Goal: Task Accomplishment & Management: Manage account settings

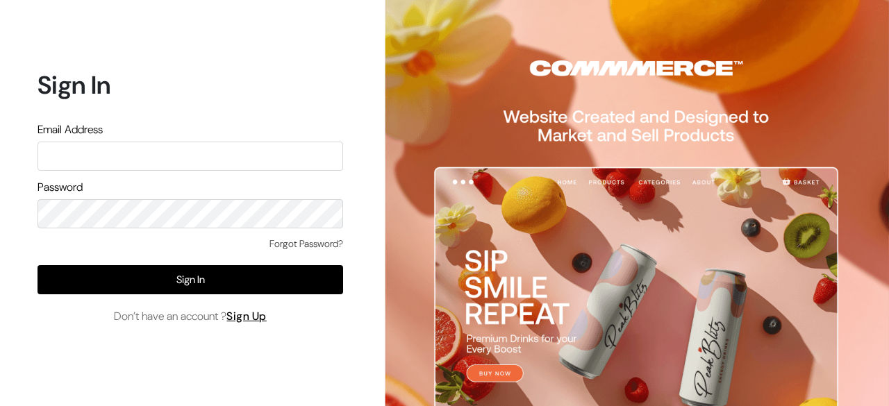
click at [207, 164] on input "text" at bounding box center [189, 156] width 305 height 29
type input "karanavaradharajan@gmail.com"
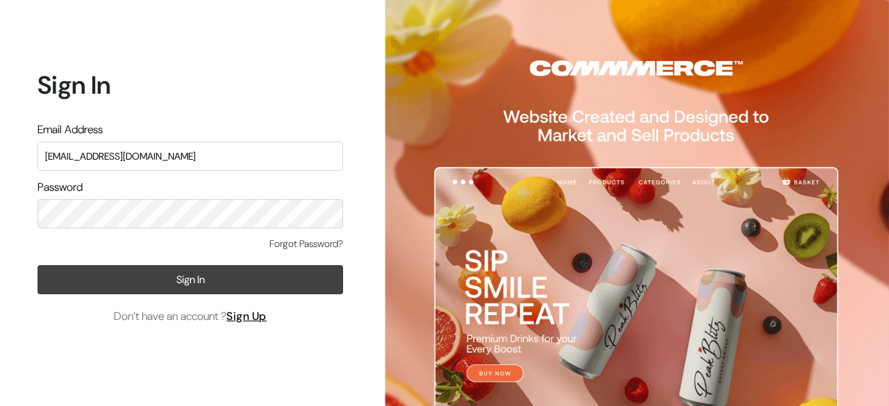
click at [92, 269] on button "Sign In" at bounding box center [189, 279] width 305 height 29
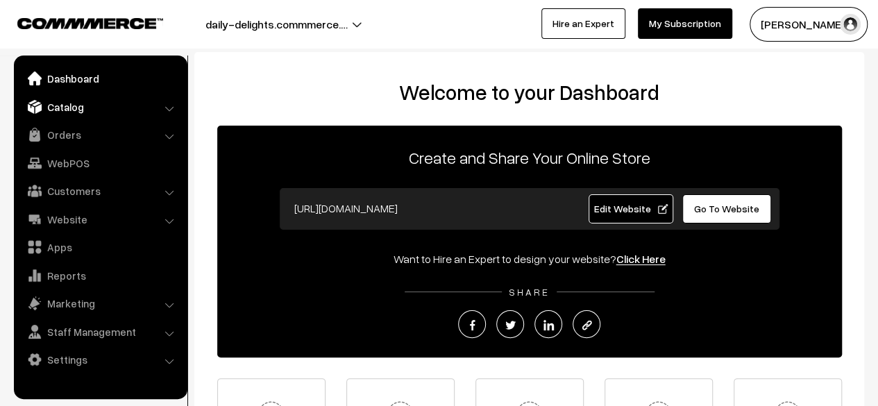
click at [136, 102] on link "Catalog" at bounding box center [99, 106] width 165 height 25
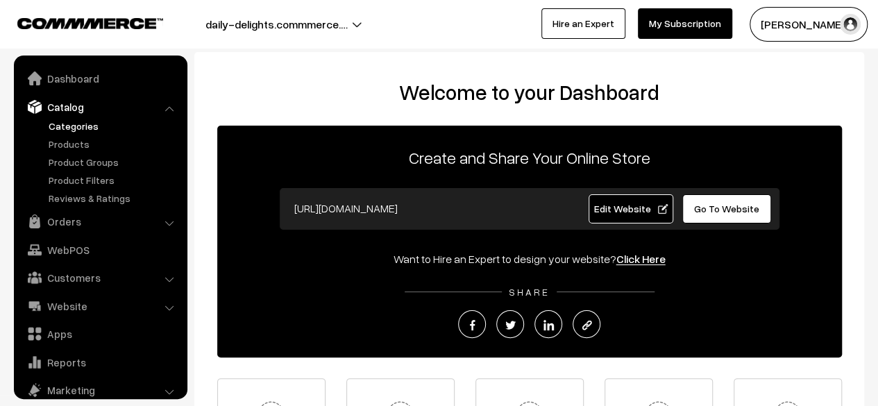
click at [64, 131] on link "Categories" at bounding box center [113, 126] width 137 height 15
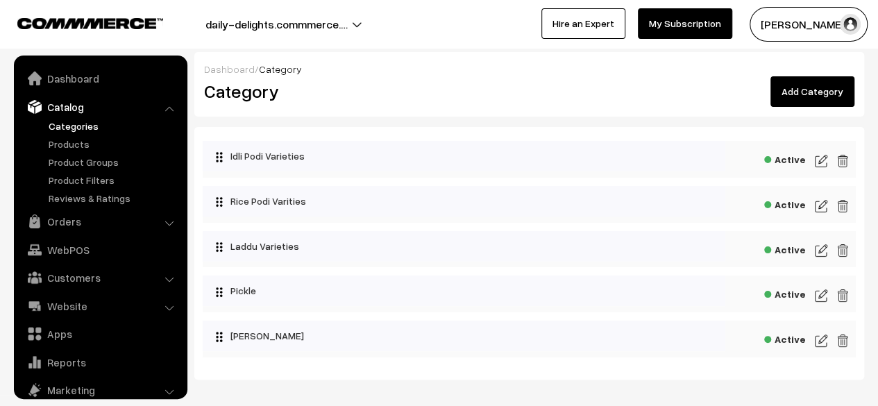
scroll to position [38, 0]
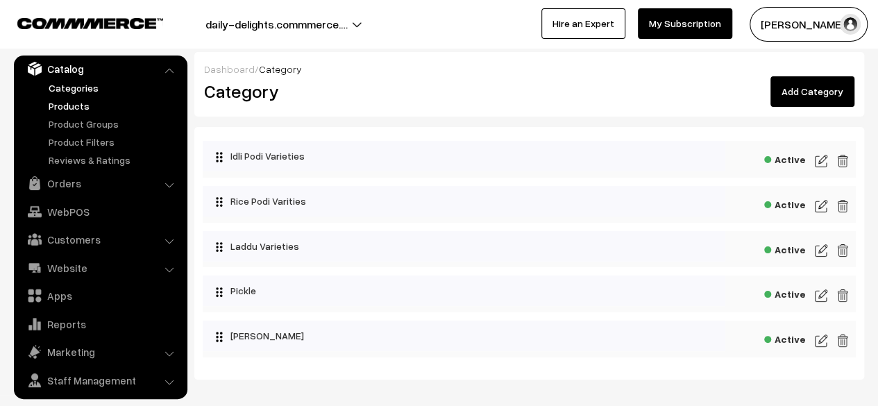
click at [74, 101] on link "Products" at bounding box center [113, 106] width 137 height 15
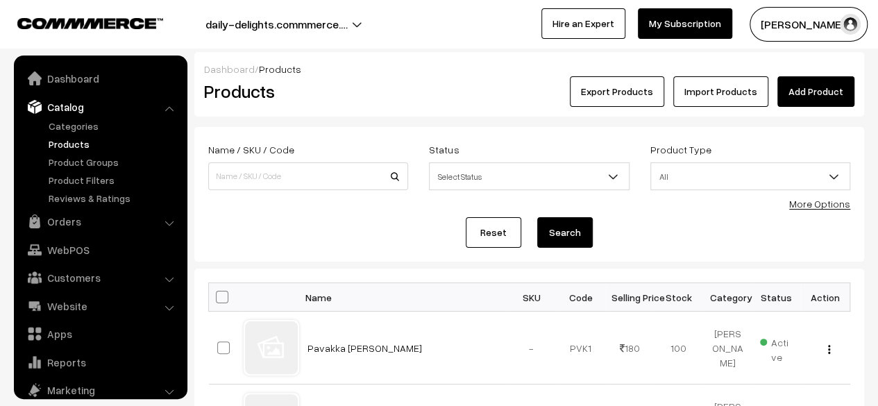
scroll to position [38, 0]
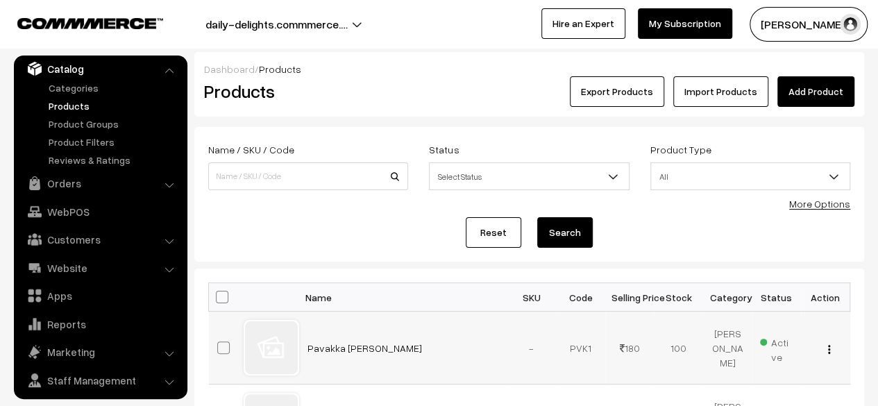
click at [279, 346] on div at bounding box center [271, 347] width 53 height 53
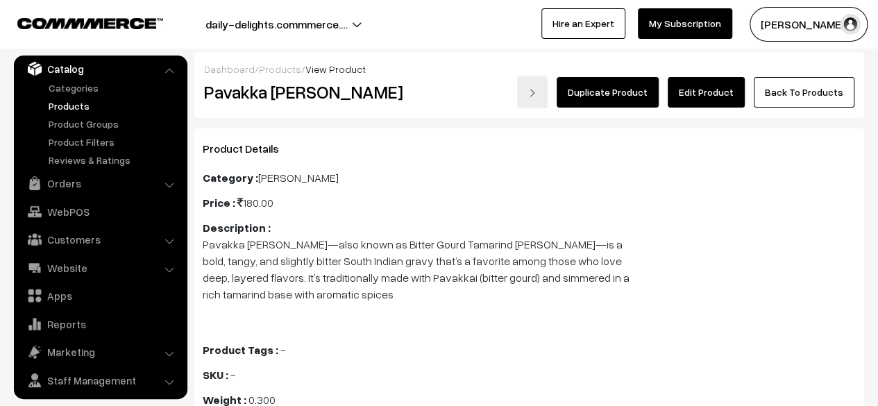
click at [715, 95] on link "Edit Product" at bounding box center [706, 92] width 77 height 31
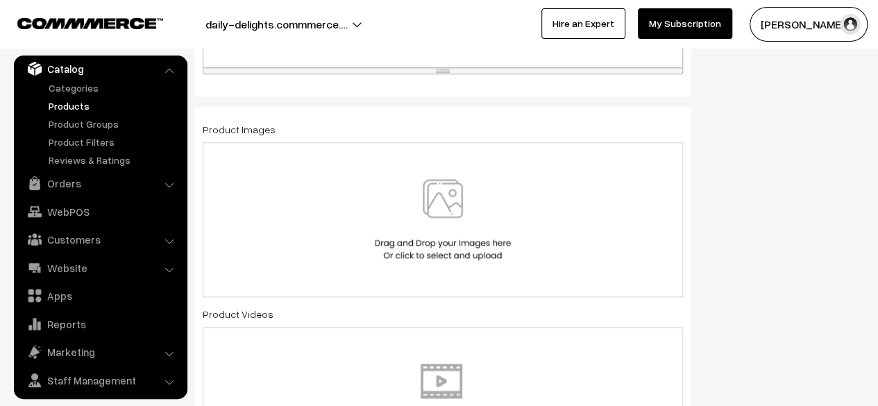
scroll to position [716, 0]
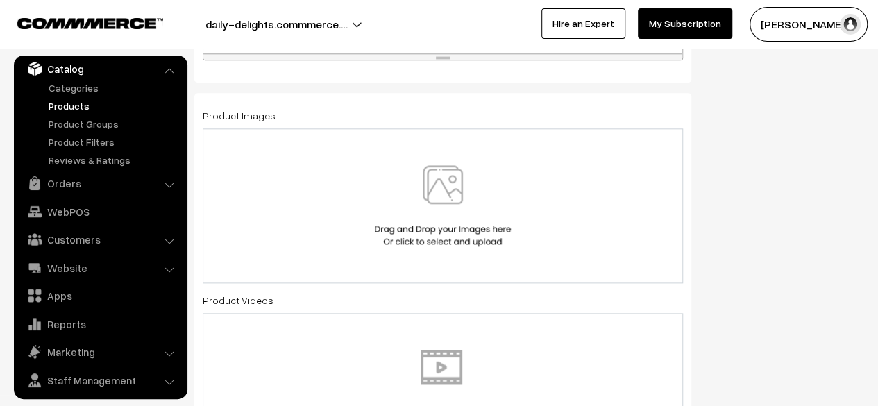
click at [469, 188] on img at bounding box center [442, 205] width 143 height 81
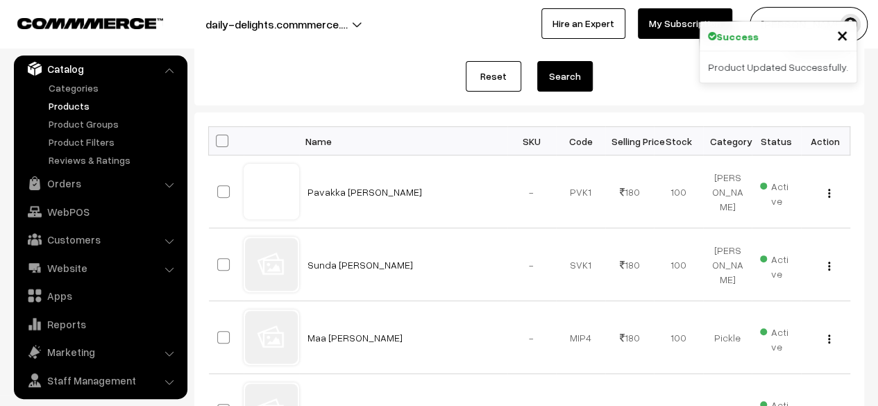
scroll to position [160, 0]
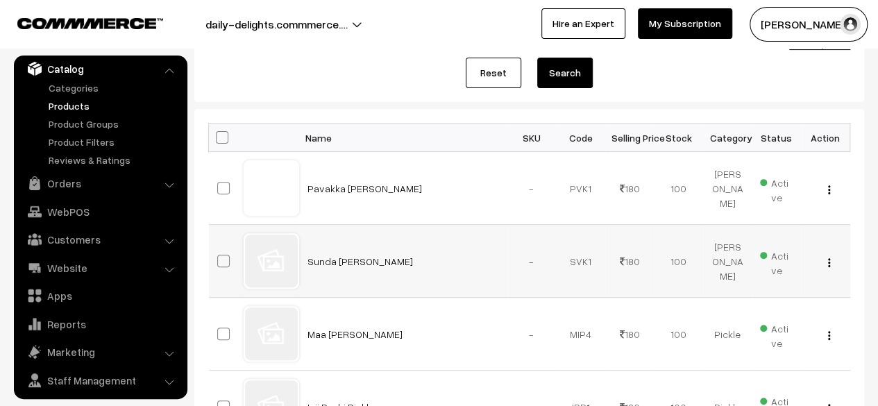
drag, startPoint x: 224, startPoint y: 269, endPoint x: 221, endPoint y: 260, distance: 9.0
click at [221, 260] on td at bounding box center [226, 261] width 35 height 73
click at [221, 260] on span at bounding box center [223, 261] width 12 height 12
click at [219, 257] on input "checkbox" at bounding box center [214, 252] width 9 height 9
checkbox input "true"
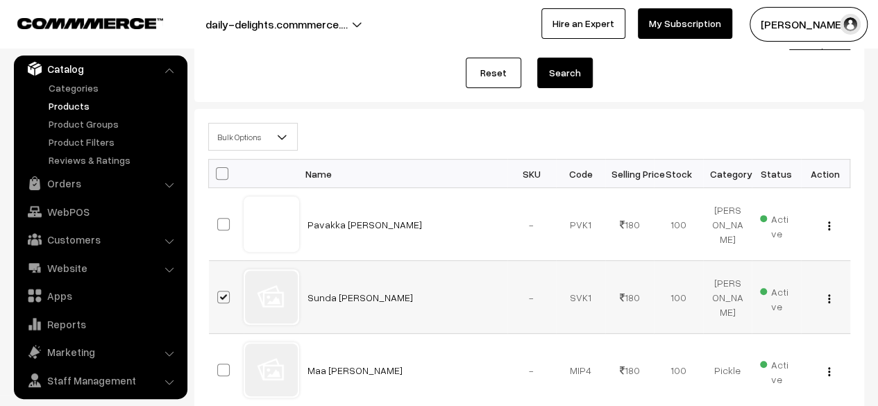
click at [825, 301] on div "View Edit Delete" at bounding box center [825, 297] width 33 height 15
click at [828, 299] on img "button" at bounding box center [829, 298] width 2 height 9
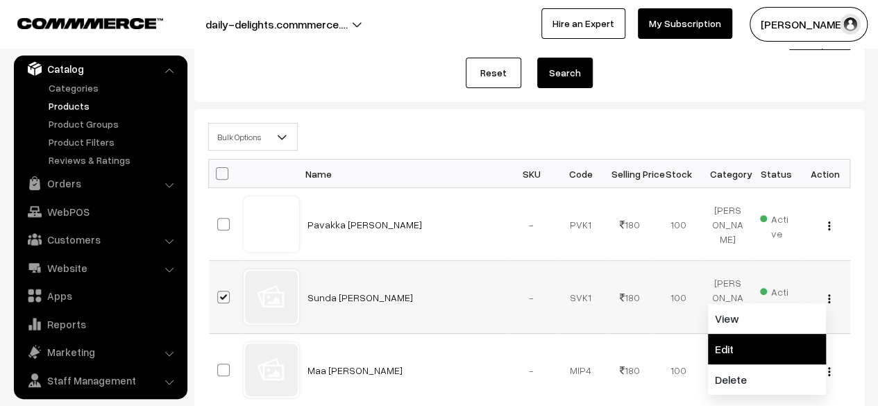
click at [769, 339] on link "Edit" at bounding box center [767, 349] width 118 height 31
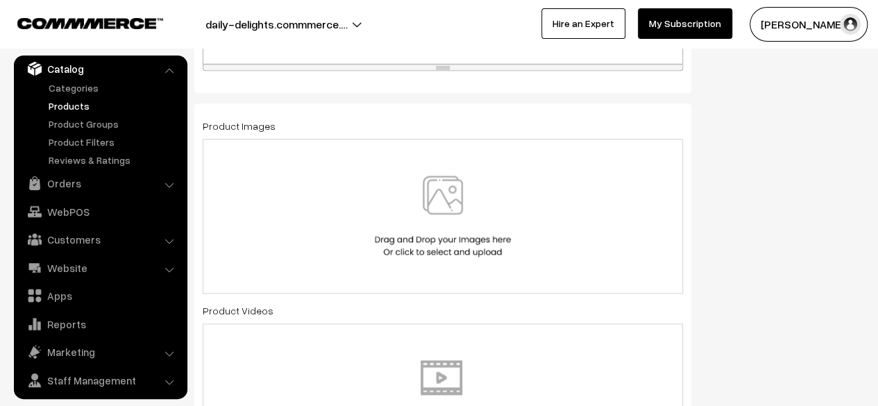
scroll to position [721, 0]
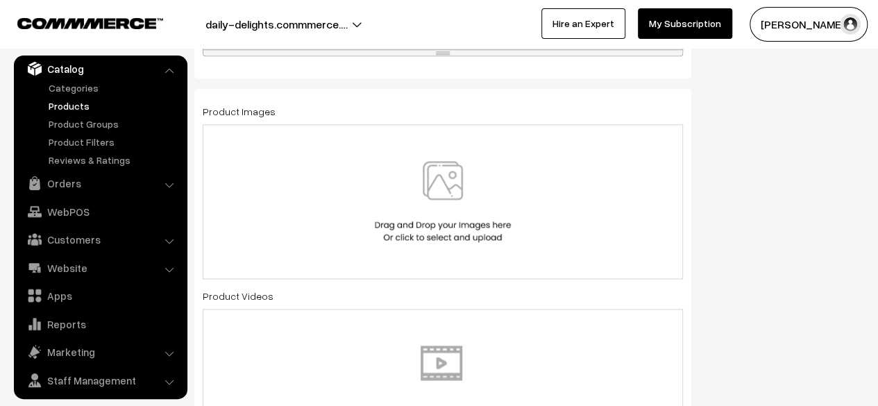
click at [496, 198] on img at bounding box center [442, 201] width 143 height 81
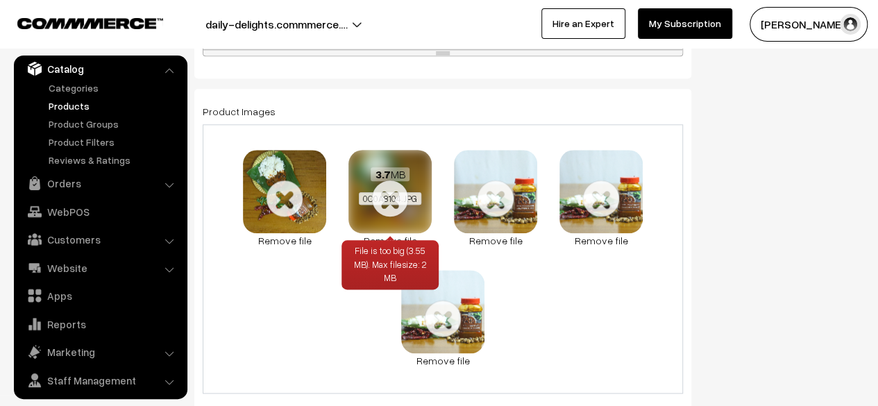
click at [393, 194] on span "0C0A8104.JPG" at bounding box center [390, 198] width 62 height 12
click at [397, 196] on span "0C0A8104.JPG" at bounding box center [390, 198] width 62 height 12
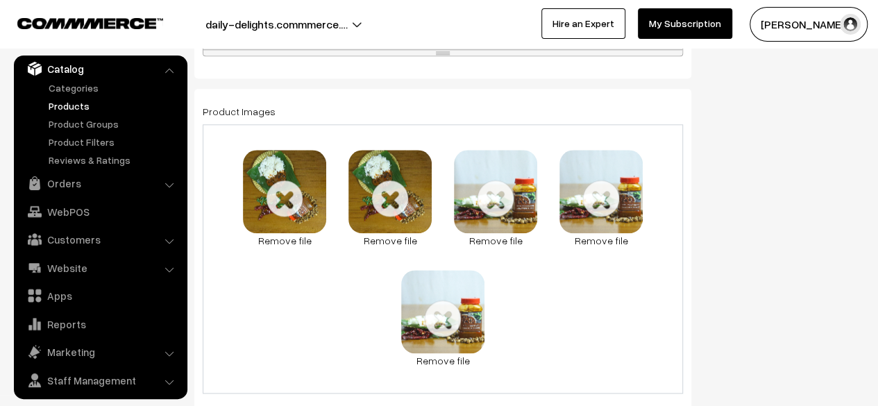
click at [333, 287] on div "3.7 MB 0C0A8103.JPG File is too big (3.55 MB). Max filesize: 2 MB Check Error R…" at bounding box center [443, 258] width 480 height 269
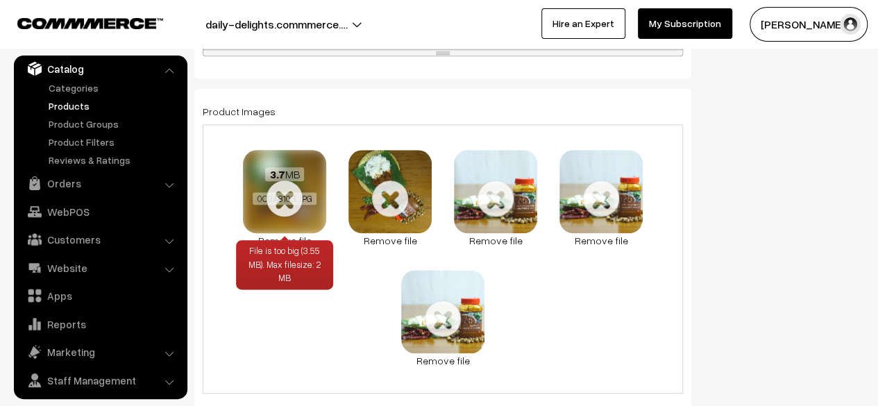
click at [298, 205] on div "3.7 MB 0C0A8103.JPG" at bounding box center [284, 187] width 83 height 74
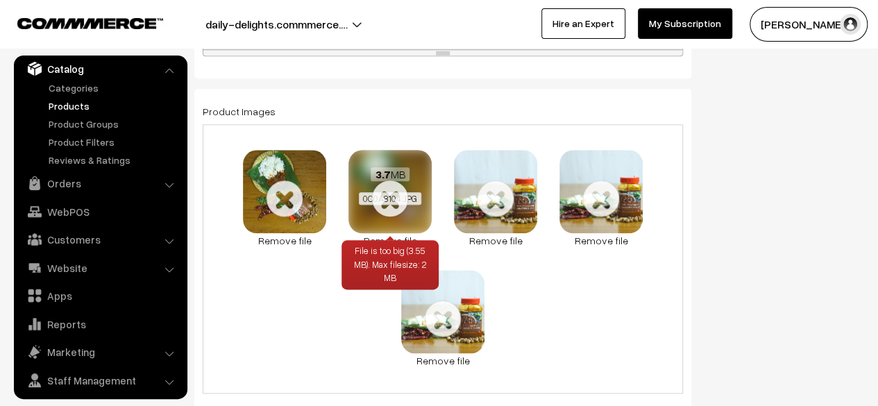
click at [375, 198] on span "0C0A8104.JPG" at bounding box center [390, 198] width 62 height 12
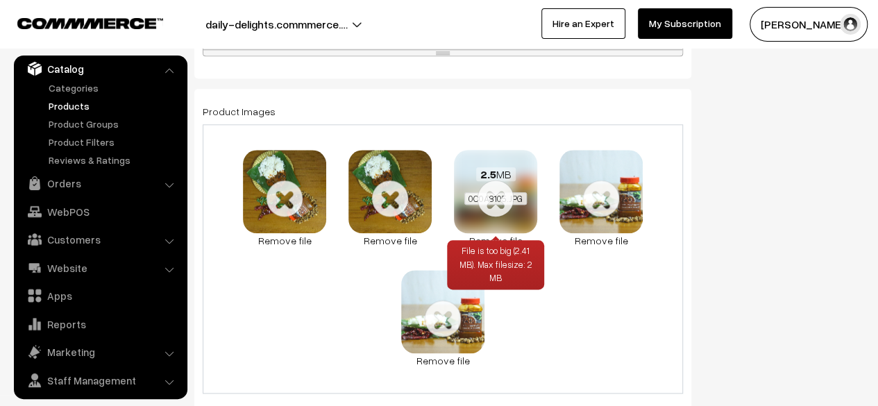
click at [500, 195] on span "0C0A8105.JPG" at bounding box center [495, 198] width 62 height 12
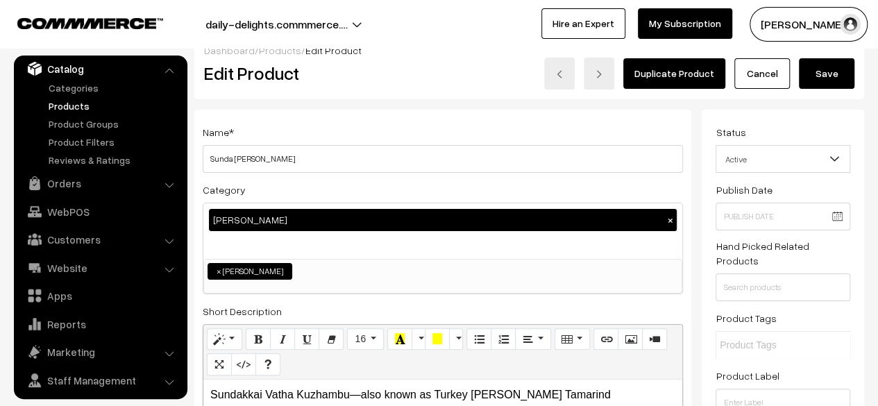
scroll to position [0, 0]
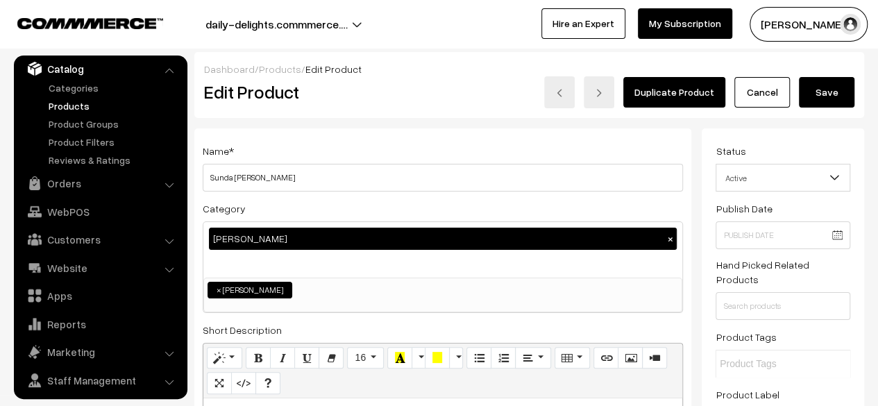
click at [841, 92] on button "Save" at bounding box center [827, 92] width 56 height 31
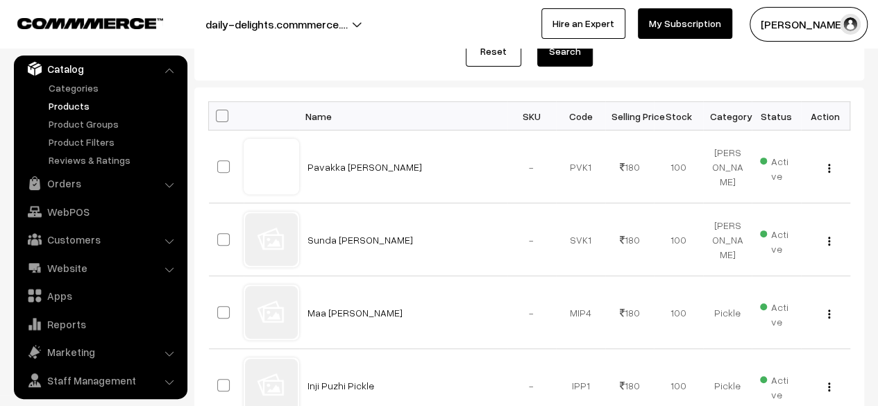
scroll to position [186, 0]
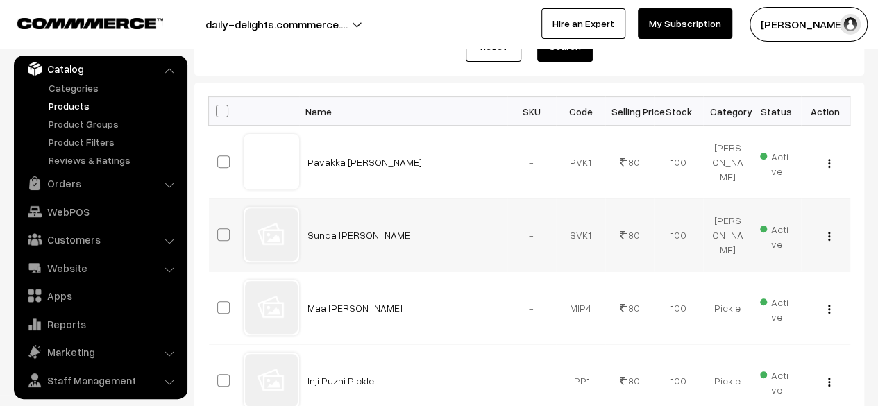
click at [276, 246] on div at bounding box center [271, 234] width 53 height 53
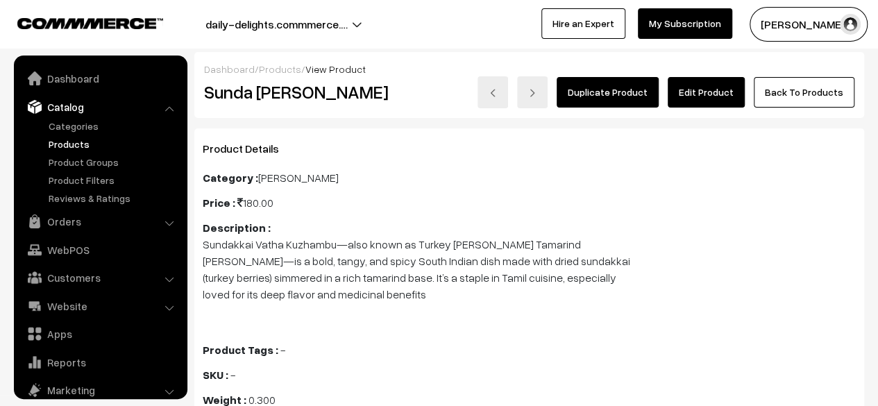
scroll to position [38, 0]
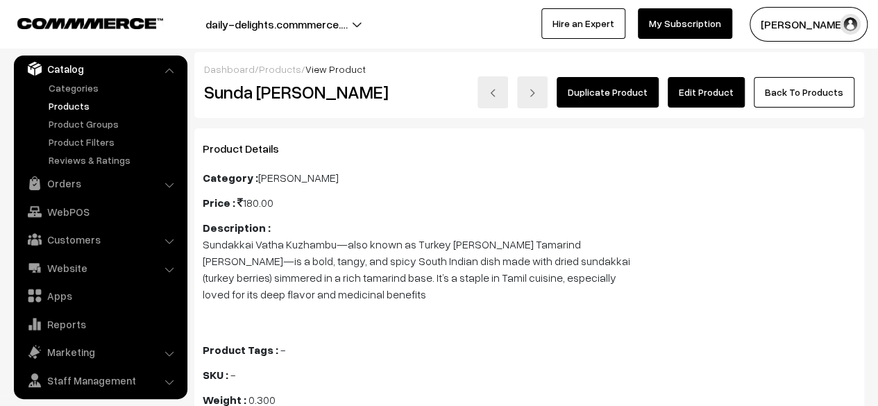
click at [671, 101] on div "Duplicate Product Edit Product Back To Products" at bounding box center [641, 92] width 427 height 32
click at [698, 96] on link "Edit Product" at bounding box center [706, 92] width 77 height 31
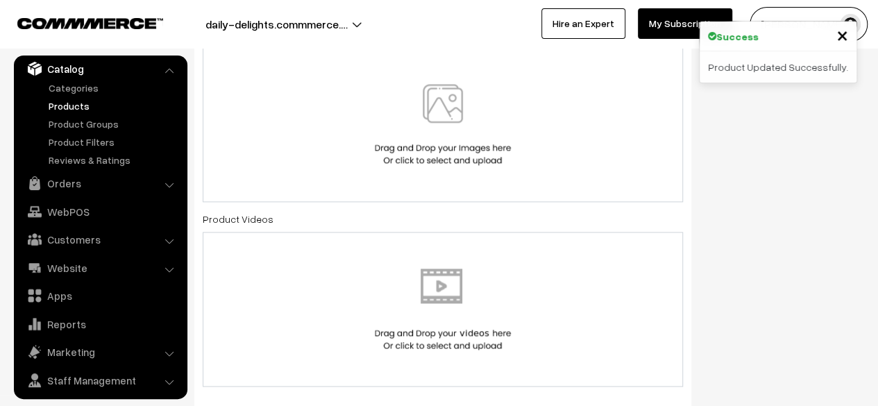
scroll to position [812, 0]
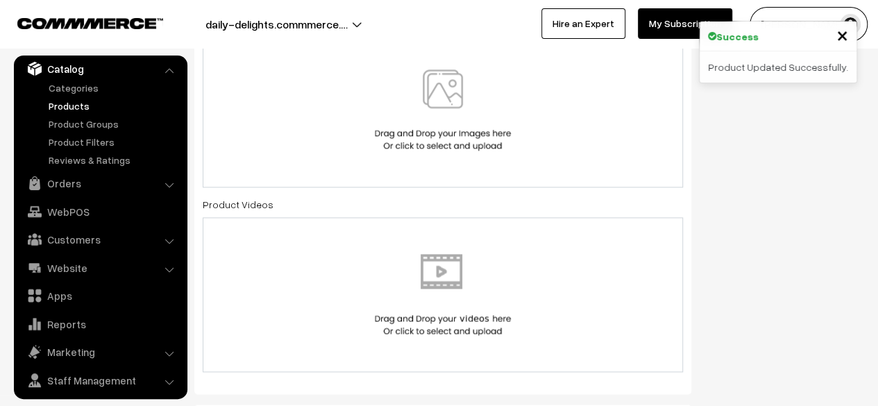
click at [439, 124] on img at bounding box center [442, 109] width 143 height 81
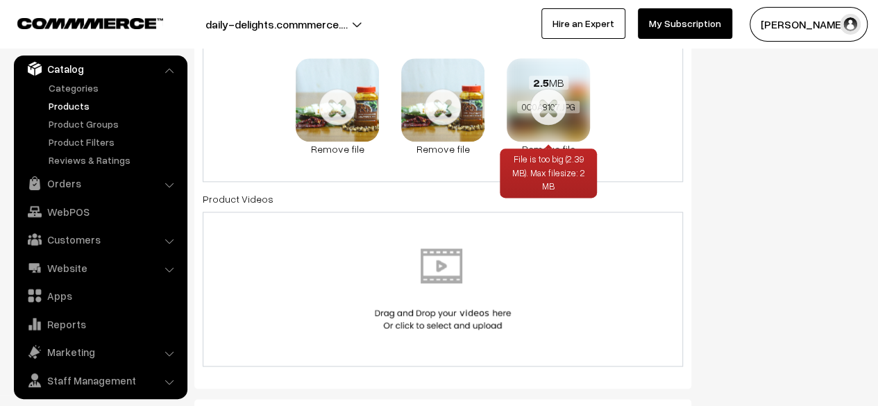
click at [555, 114] on div "2.5 MB 0C0A8107.JPG" at bounding box center [548, 95] width 83 height 74
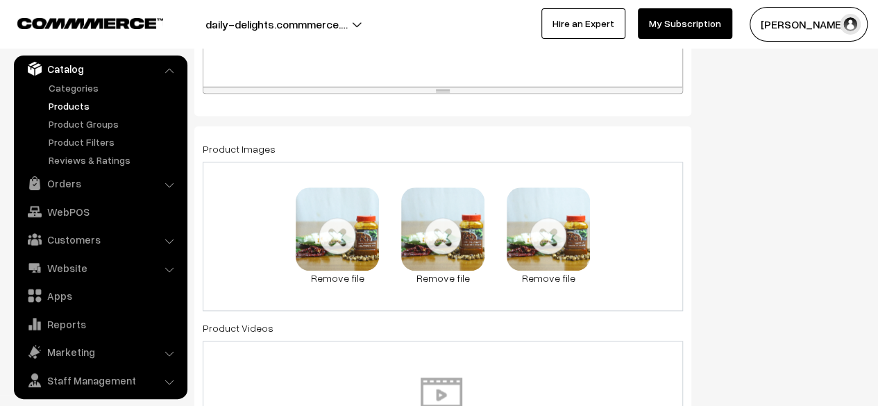
scroll to position [662, 0]
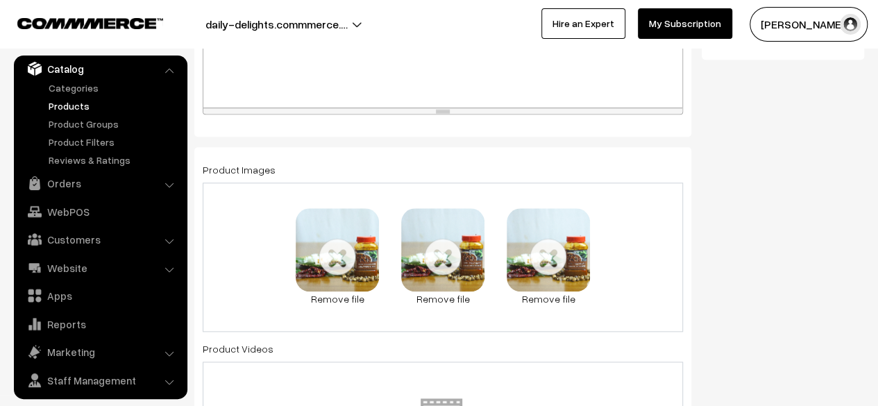
click at [270, 267] on div "2.5 MB 0C0A8105.JPG File is too big (2.41 MB). Max filesize: 2 MB Check Error R…" at bounding box center [443, 257] width 480 height 149
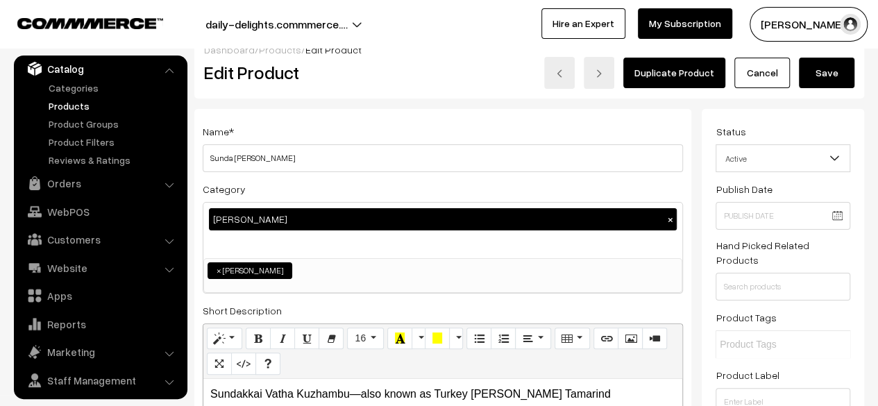
scroll to position [0, 0]
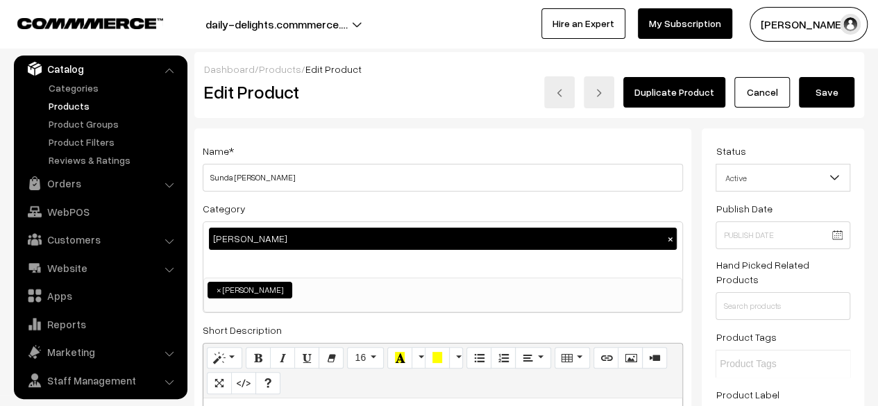
click at [838, 90] on button "Save" at bounding box center [827, 92] width 56 height 31
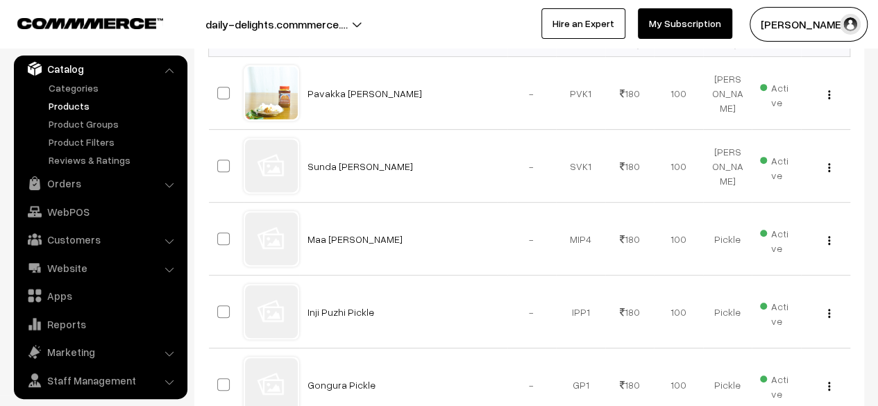
scroll to position [268, 0]
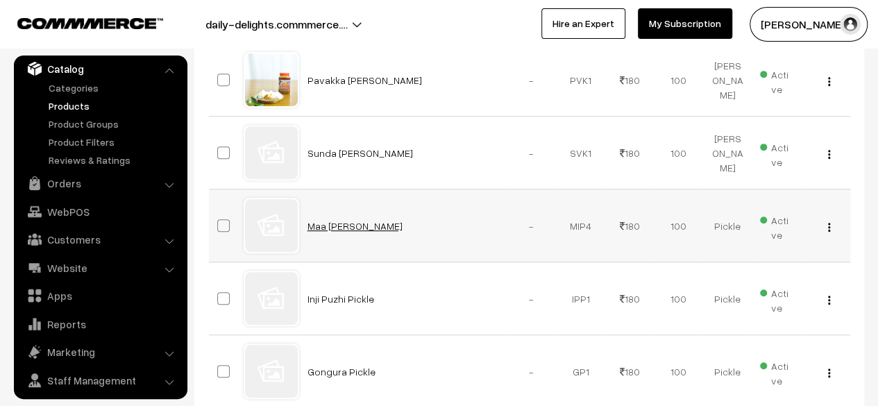
click at [323, 221] on link "Maa [PERSON_NAME]" at bounding box center [355, 226] width 95 height 12
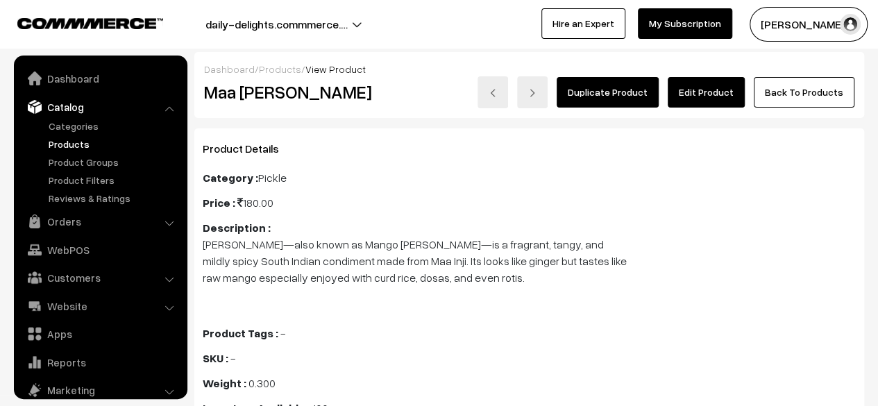
scroll to position [38, 0]
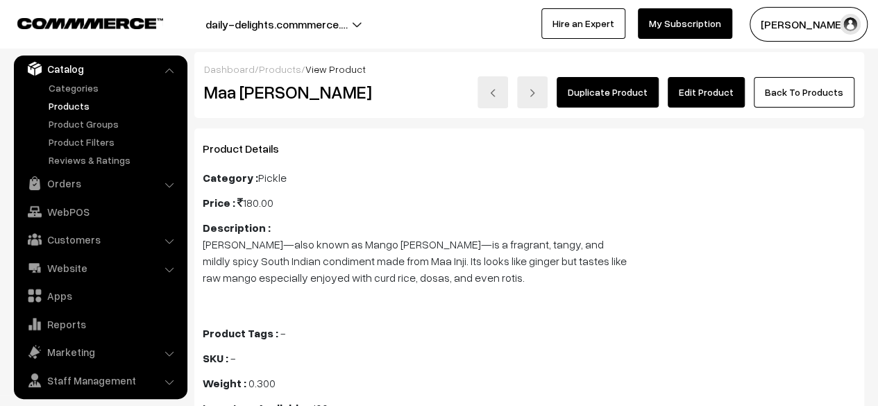
click at [692, 92] on link "Edit Product" at bounding box center [706, 92] width 77 height 31
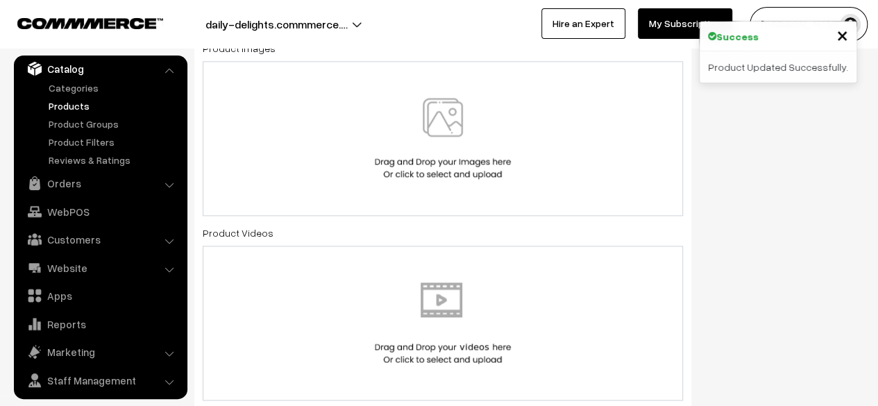
scroll to position [769, 0]
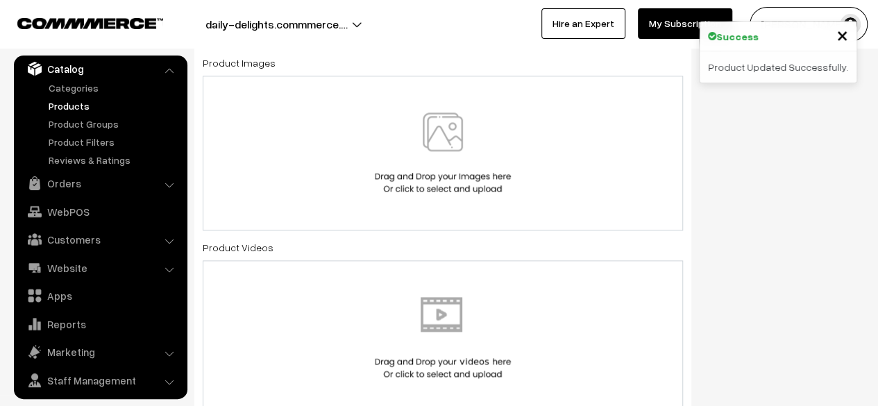
click at [515, 170] on div at bounding box center [442, 152] width 451 height 81
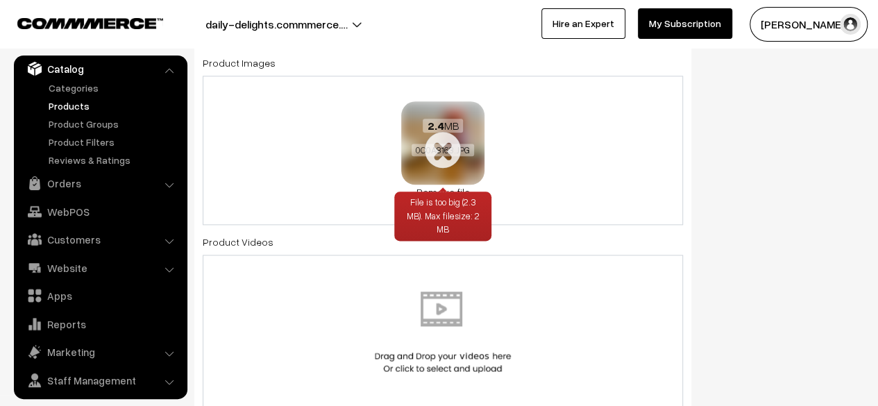
click at [430, 192] on div "File is too big (2.3 MB). Max filesize: 2 MB" at bounding box center [442, 217] width 97 height 50
click at [430, 188] on link "Remove file" at bounding box center [442, 192] width 83 height 15
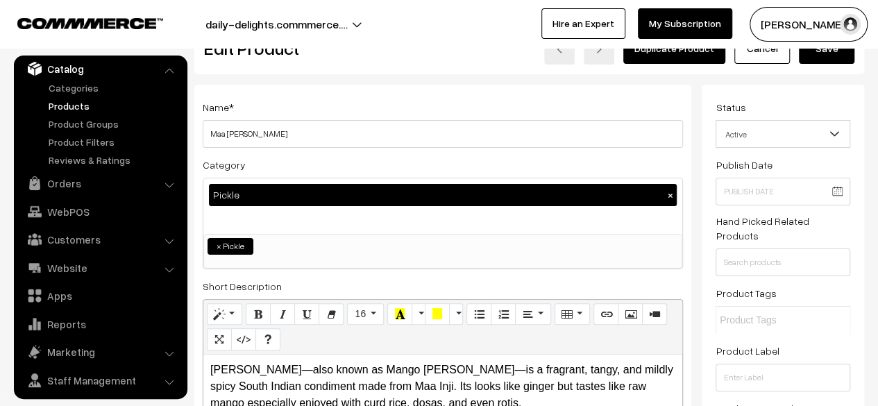
scroll to position [0, 0]
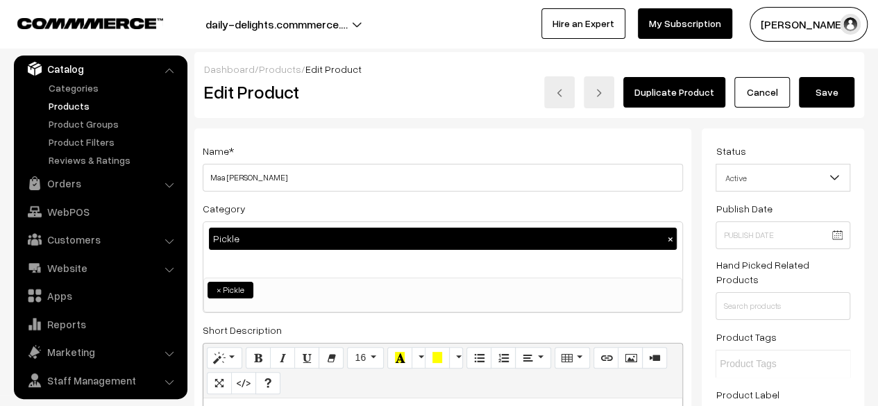
click at [758, 91] on link "Cancel" at bounding box center [762, 92] width 56 height 31
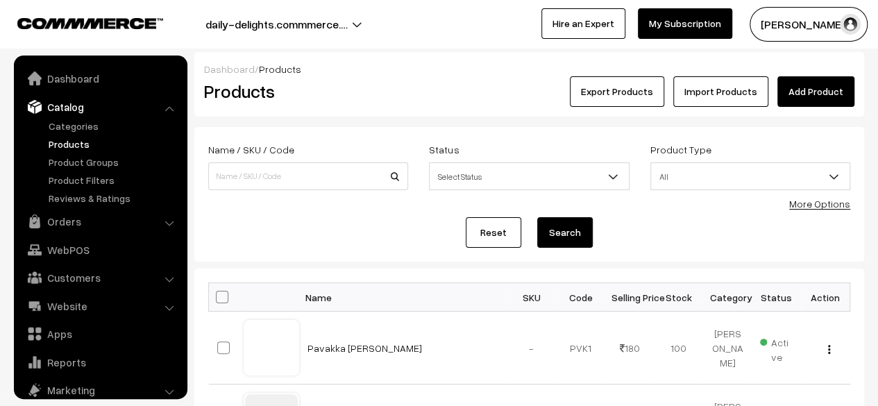
scroll to position [38, 0]
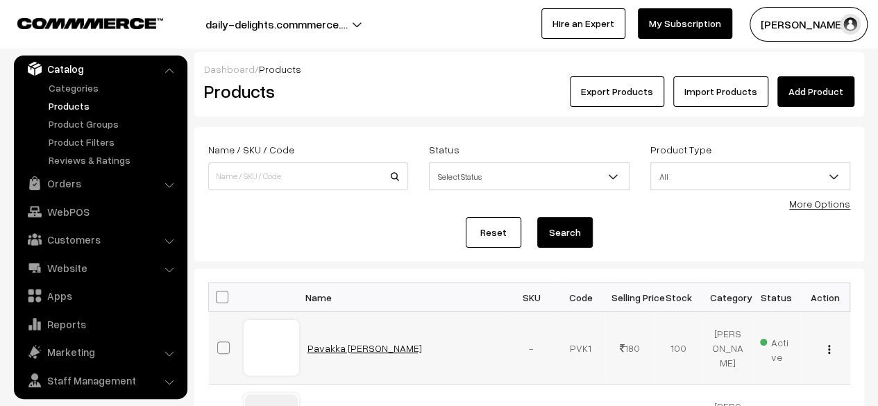
click at [346, 351] on link "Pavakka [PERSON_NAME]" at bounding box center [365, 348] width 115 height 12
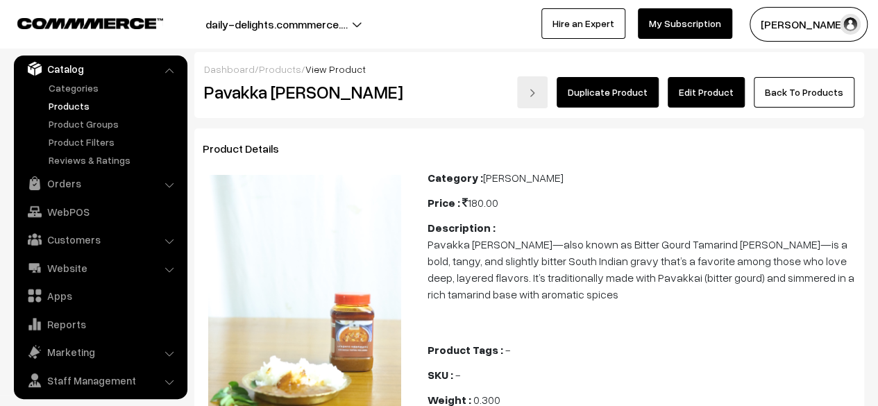
click at [737, 95] on link "Edit Product" at bounding box center [706, 92] width 77 height 31
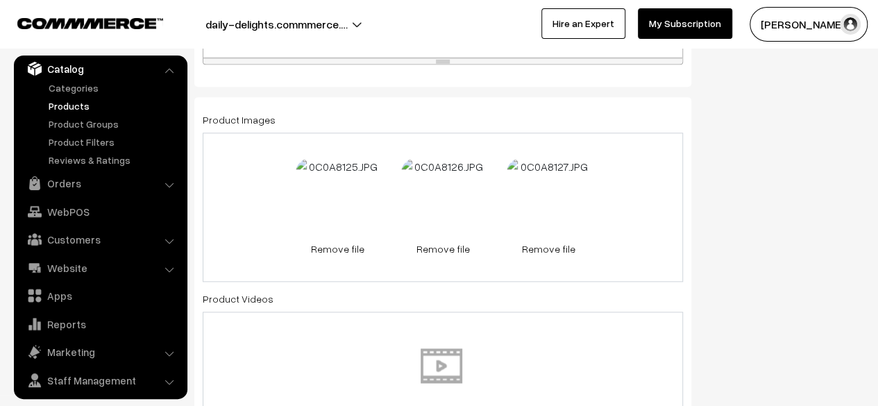
scroll to position [730, 0]
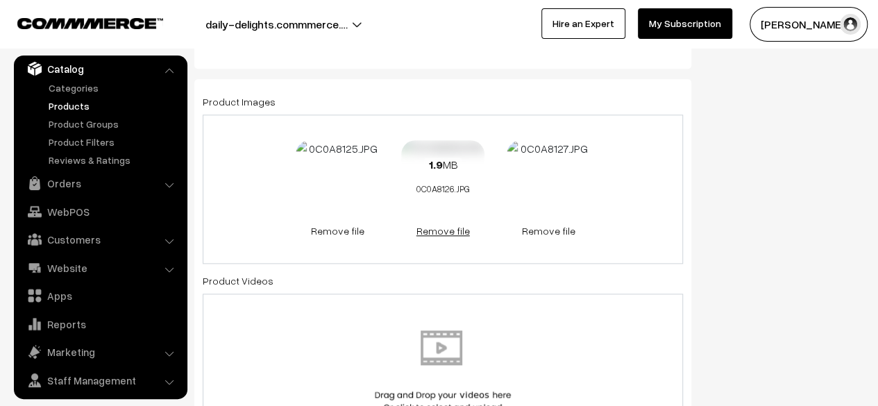
click at [442, 230] on link "Remove file" at bounding box center [442, 231] width 83 height 15
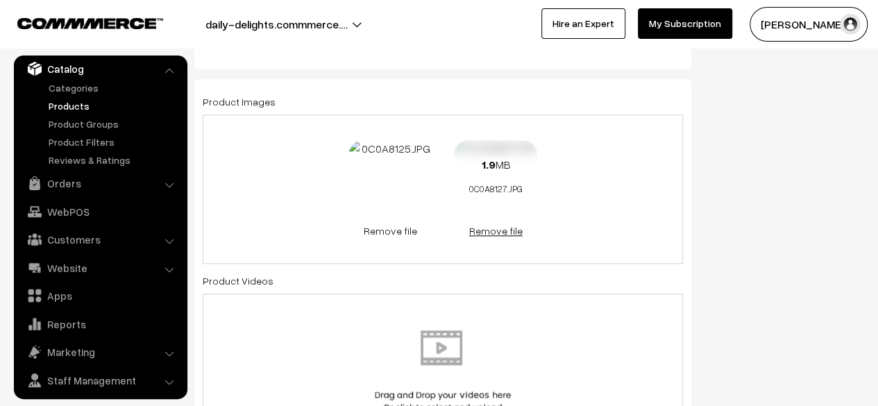
click at [487, 233] on link "Remove file" at bounding box center [495, 231] width 83 height 15
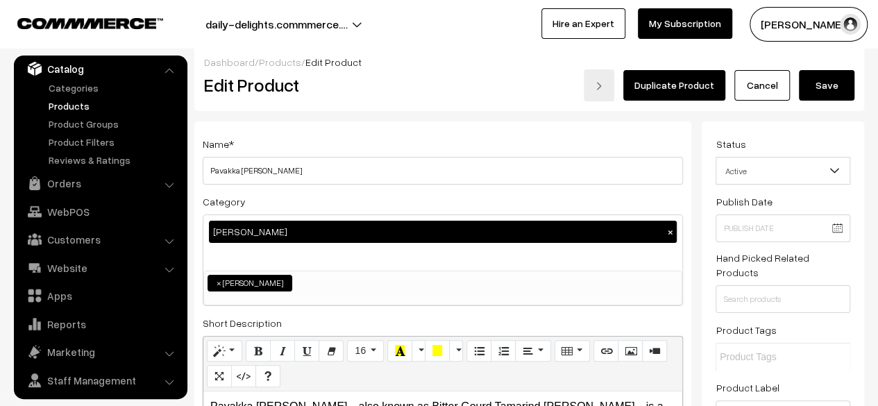
scroll to position [0, 0]
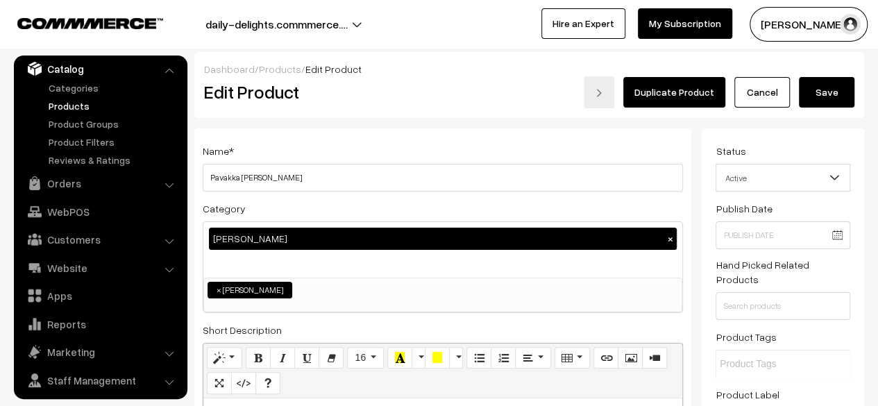
click at [812, 104] on button "Save" at bounding box center [827, 92] width 56 height 31
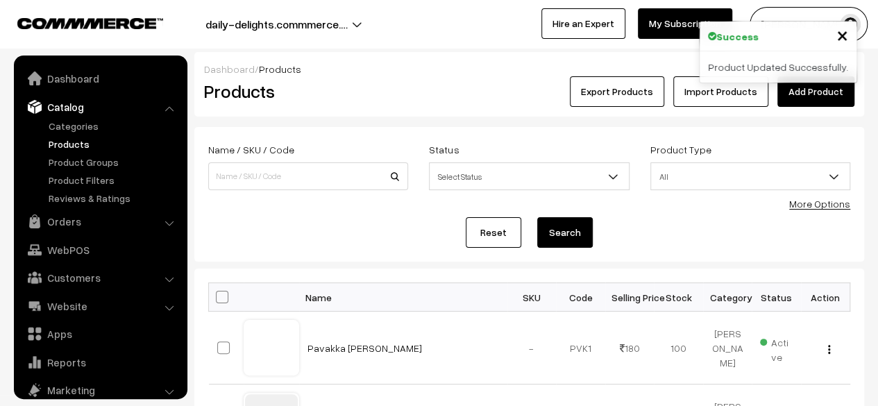
scroll to position [38, 0]
